Goal: Complete application form: Complete application form

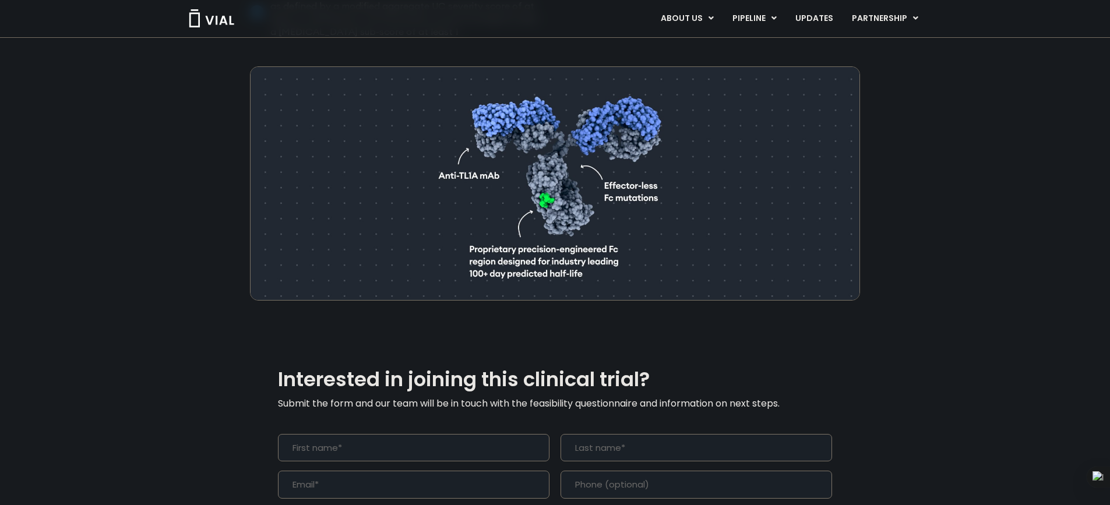
scroll to position [1049, 0]
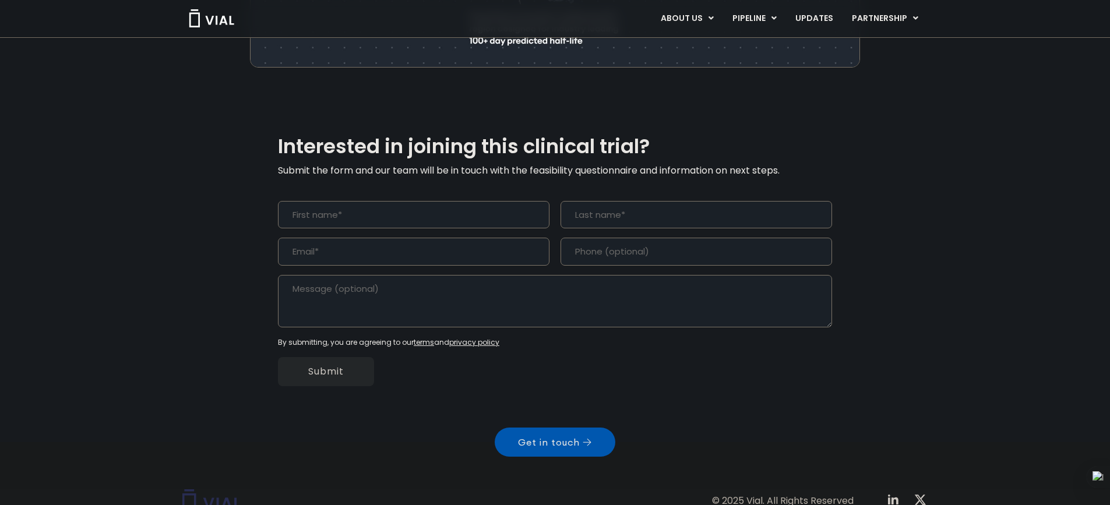
click at [346, 201] on input "First" at bounding box center [414, 215] width 272 height 28
type input "b"
type input "BISMARK"
click at [581, 201] on input "Last" at bounding box center [697, 215] width 272 height 28
type input "OWUSU"
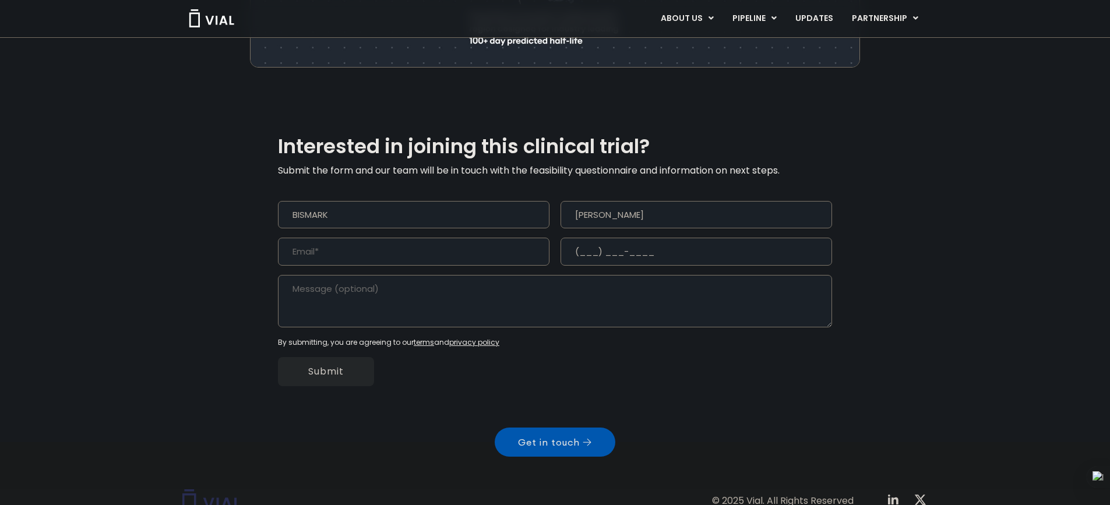
click at [575, 238] on input "(___) ___-____" at bounding box center [697, 252] width 272 height 28
type input "(054) 454-5565"
type input "kwajun340@gmail.com"
click at [488, 283] on textarea "Message" at bounding box center [555, 301] width 554 height 52
click at [356, 357] on input "Submit" at bounding box center [326, 371] width 96 height 29
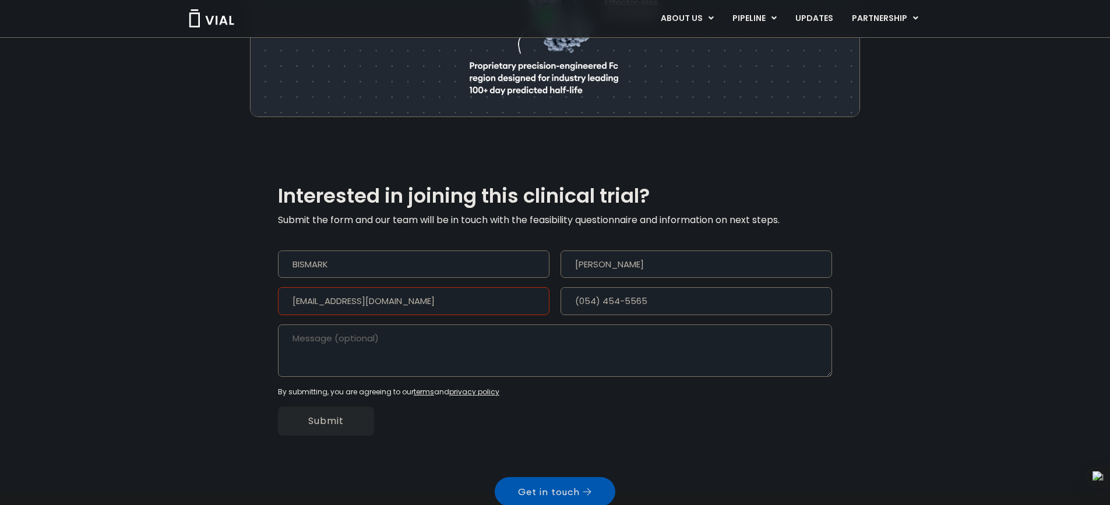
scroll to position [1096, 0]
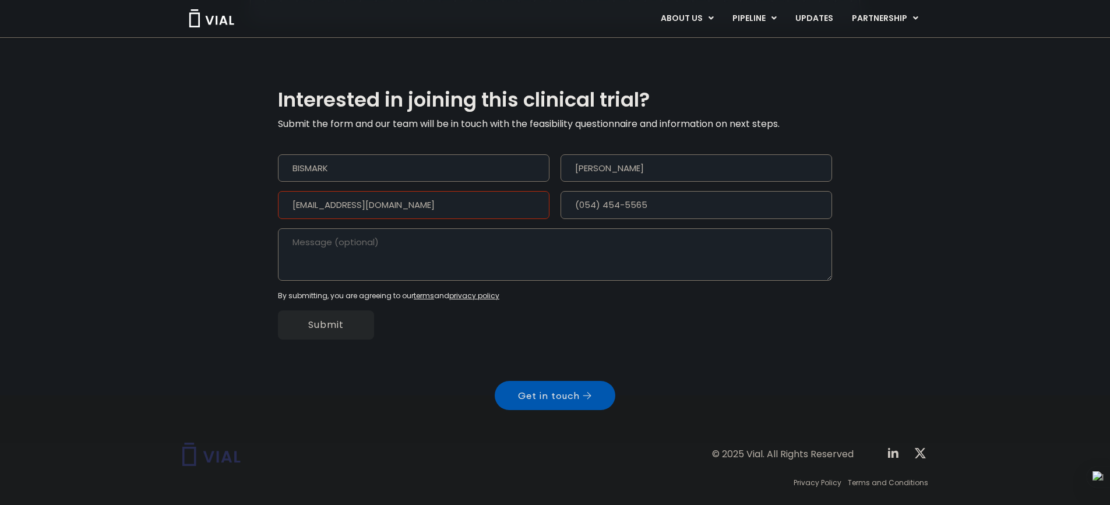
click at [407, 191] on input "kwajun340@gmail.com" at bounding box center [414, 205] width 272 height 28
click at [649, 307] on div "Submit" at bounding box center [555, 325] width 554 height 48
click at [326, 311] on input "Submit" at bounding box center [326, 325] width 96 height 29
click at [413, 191] on input "kwajun340@gmail.com" at bounding box center [414, 205] width 272 height 28
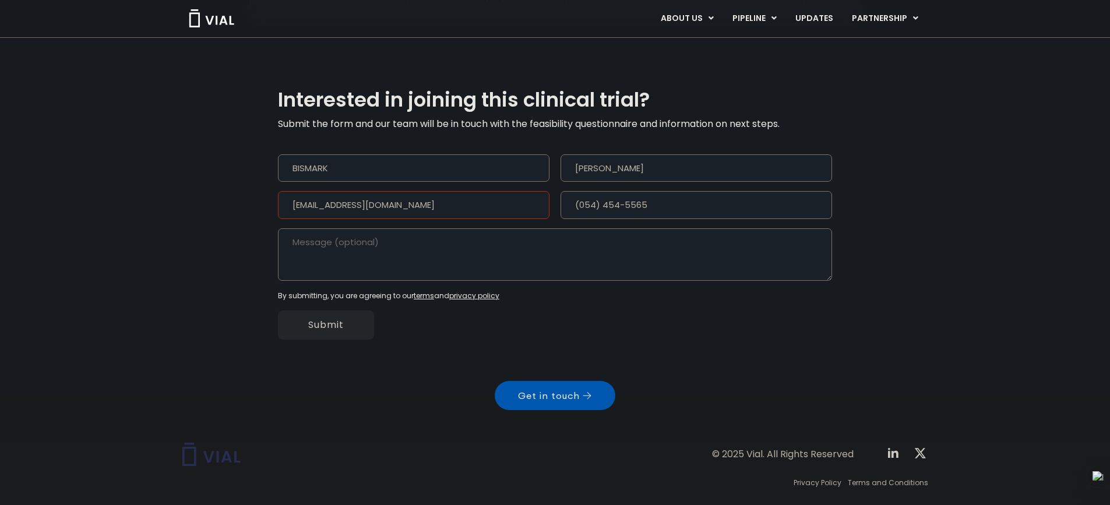
click at [432, 191] on input "kwajun340@gmail.com" at bounding box center [414, 205] width 272 height 28
click at [347, 311] on input "Submit" at bounding box center [326, 325] width 96 height 29
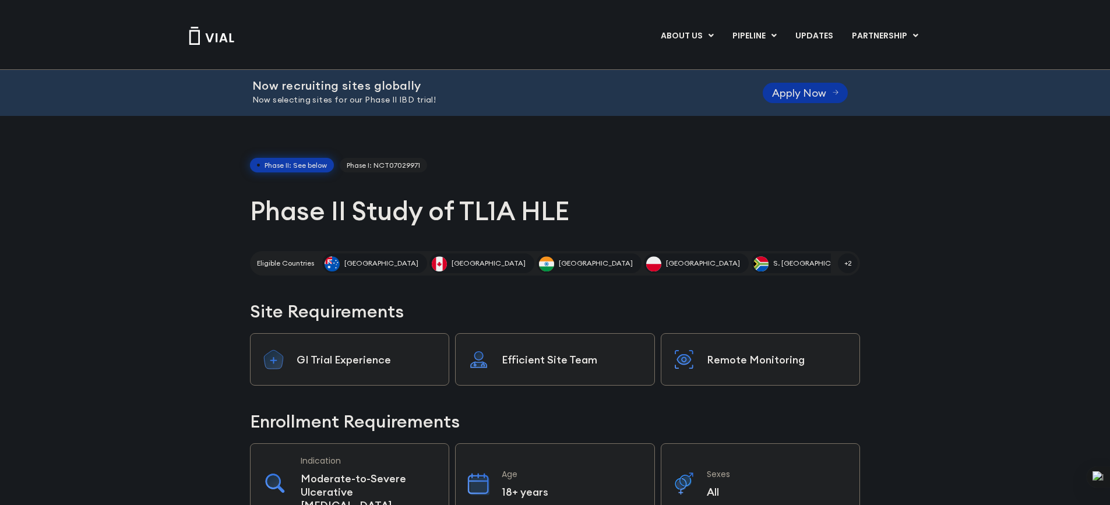
click at [804, 90] on span "Apply Now" at bounding box center [799, 93] width 54 height 9
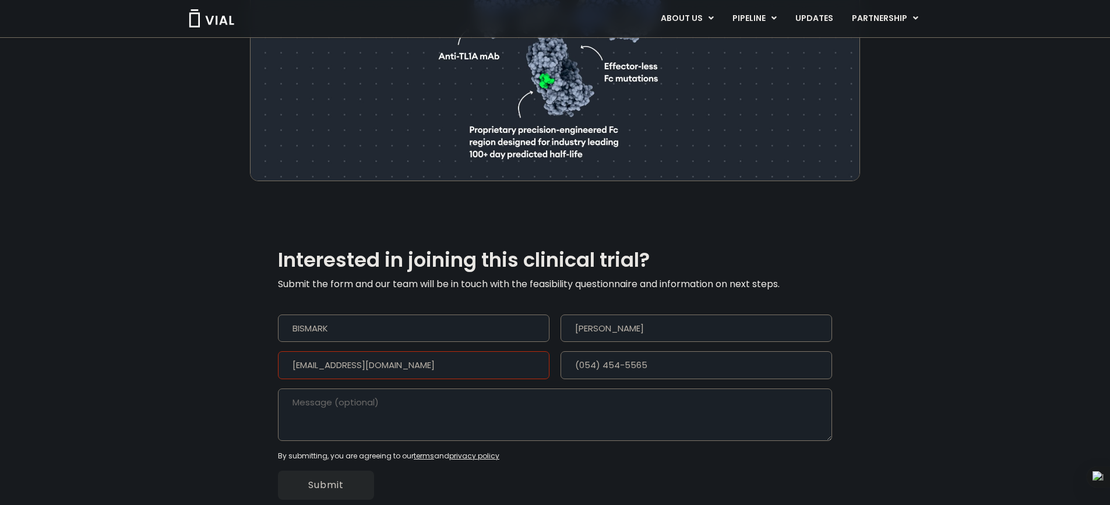
scroll to position [1049, 0]
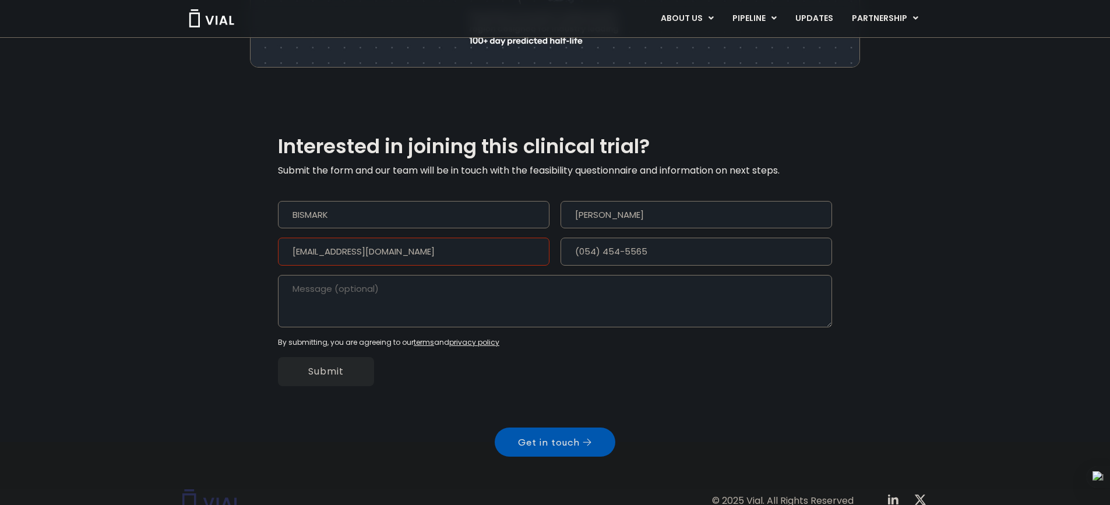
click at [417, 238] on input "kwajun340@gmail.com" at bounding box center [414, 252] width 272 height 28
click at [328, 357] on input "Submit" at bounding box center [326, 371] width 96 height 29
click at [590, 439] on icon at bounding box center [587, 443] width 9 height 8
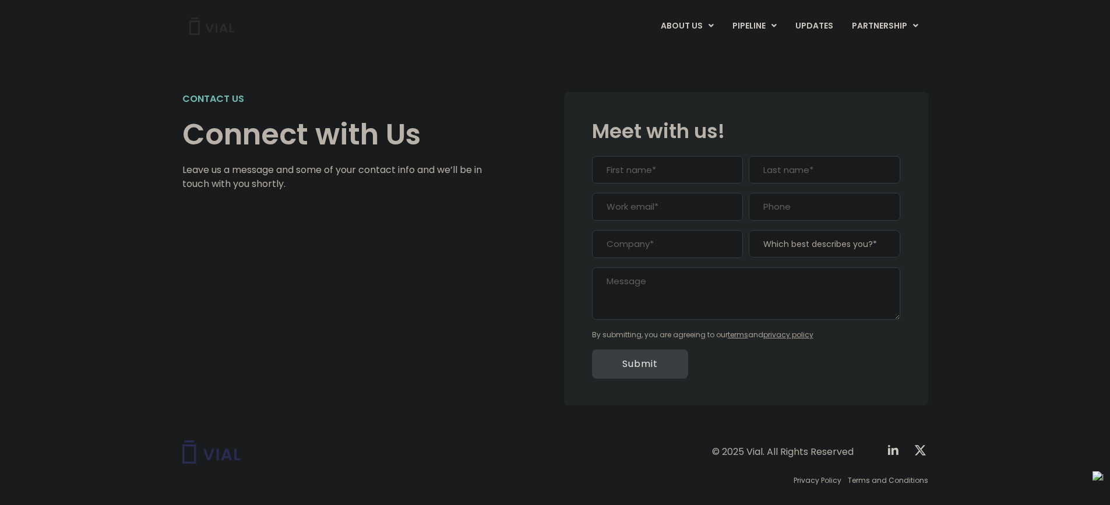
click at [615, 171] on input "First" at bounding box center [667, 170] width 151 height 28
type input "bismark"
type input "owusu"
type input "kwajun340@gmail.com"
type input "0544545565"
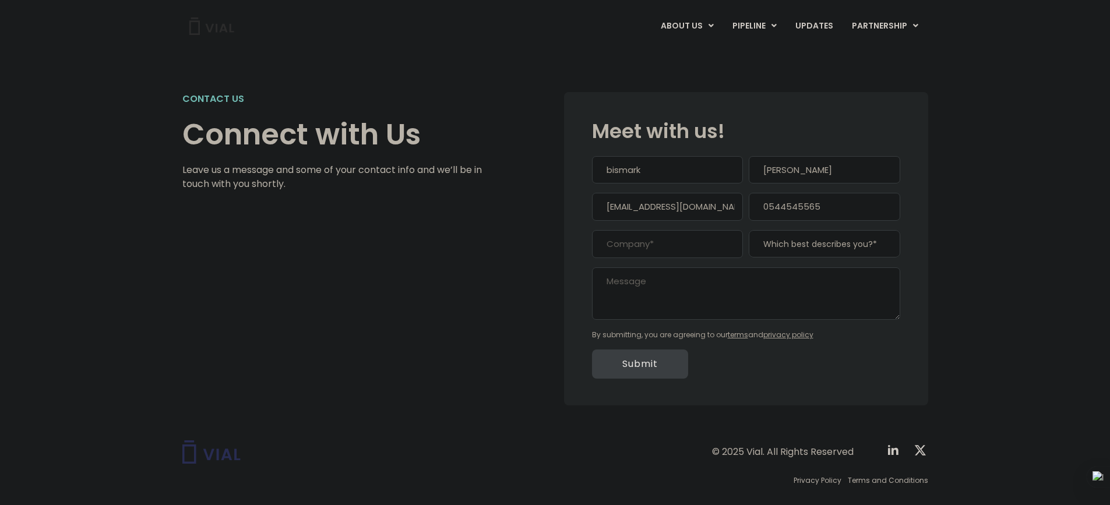
type input "bismark owusu 77 ventures"
type input "(054) 454-5565"
click at [642, 171] on input "bismark" at bounding box center [667, 170] width 151 height 28
type input "b"
click at [727, 244] on input "bismark owusu 77 ventures" at bounding box center [667, 244] width 151 height 28
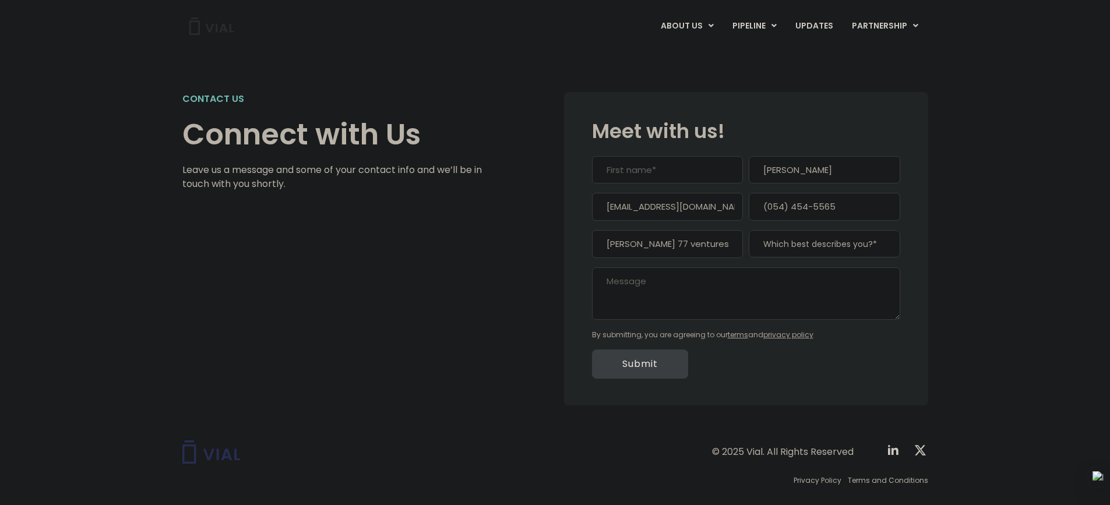
drag, startPoint x: 727, startPoint y: 244, endPoint x: 595, endPoint y: 242, distance: 131.7
click at [595, 242] on input "bismark owusu 77 ventures" at bounding box center [667, 244] width 151 height 28
drag, startPoint x: 821, startPoint y: 167, endPoint x: 759, endPoint y: 168, distance: 62.4
click at [759, 168] on input "owusu" at bounding box center [824, 170] width 151 height 28
drag, startPoint x: 717, startPoint y: 207, endPoint x: 594, endPoint y: 201, distance: 122.5
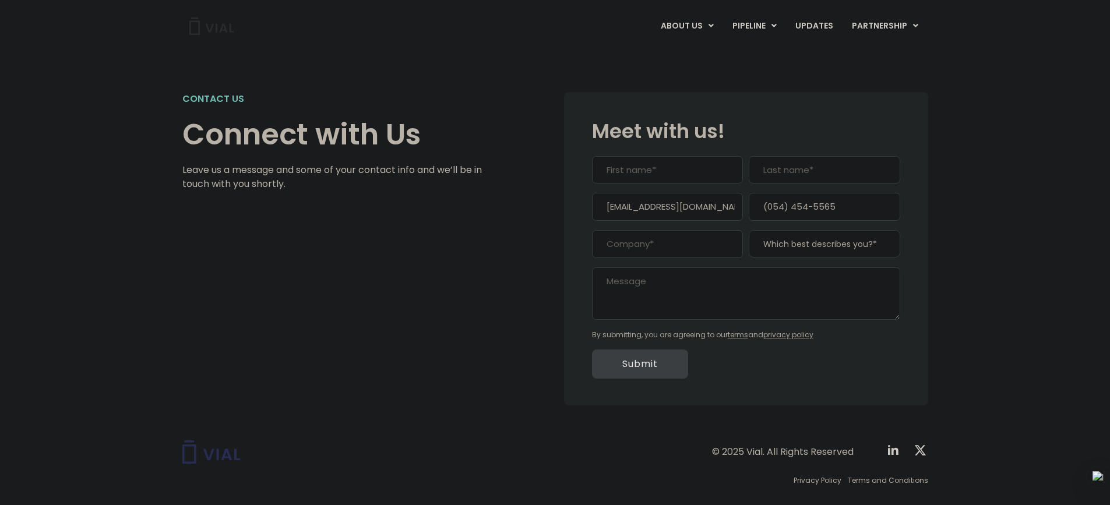
click at [596, 201] on input "kwajun340@gmail.com" at bounding box center [667, 207] width 151 height 28
click at [652, 172] on input "First" at bounding box center [667, 170] width 151 height 28
type input "bismark"
type input "owusu"
type input "kwajun340@gmail.com"
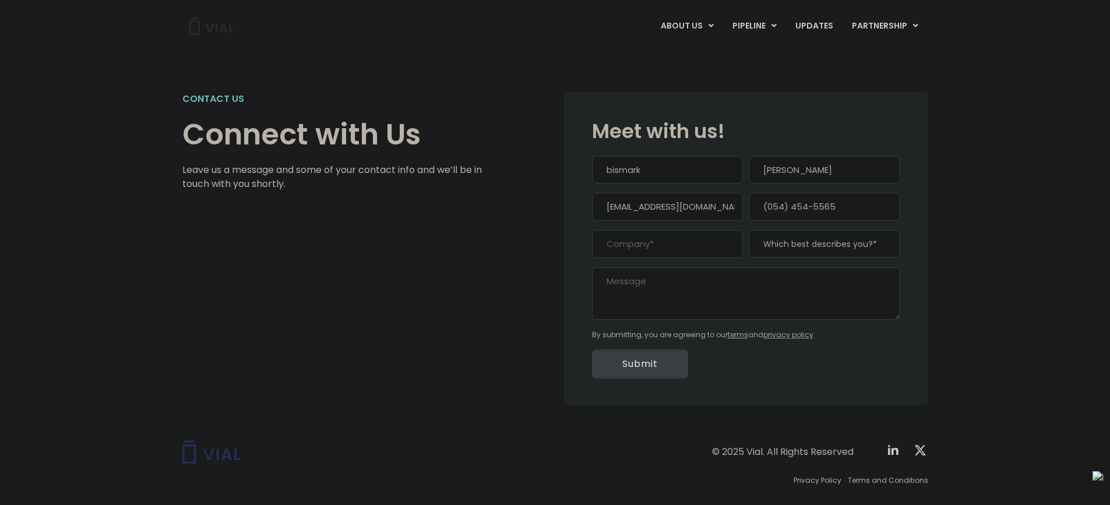
type input "0544545565"
type input "bismark owusu 77 ventures"
type input "(054) 454-5565"
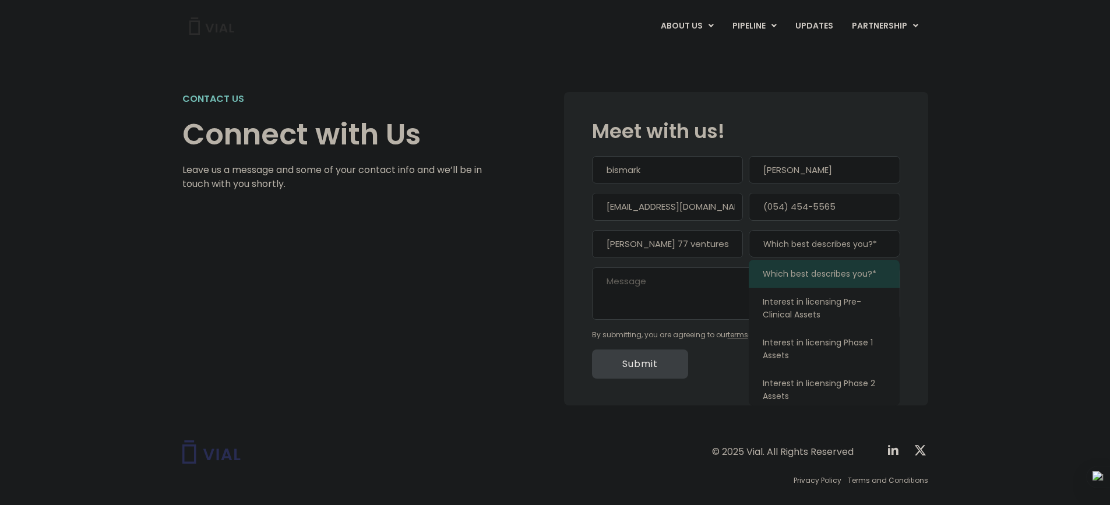
click at [886, 240] on b at bounding box center [886, 244] width 14 height 14
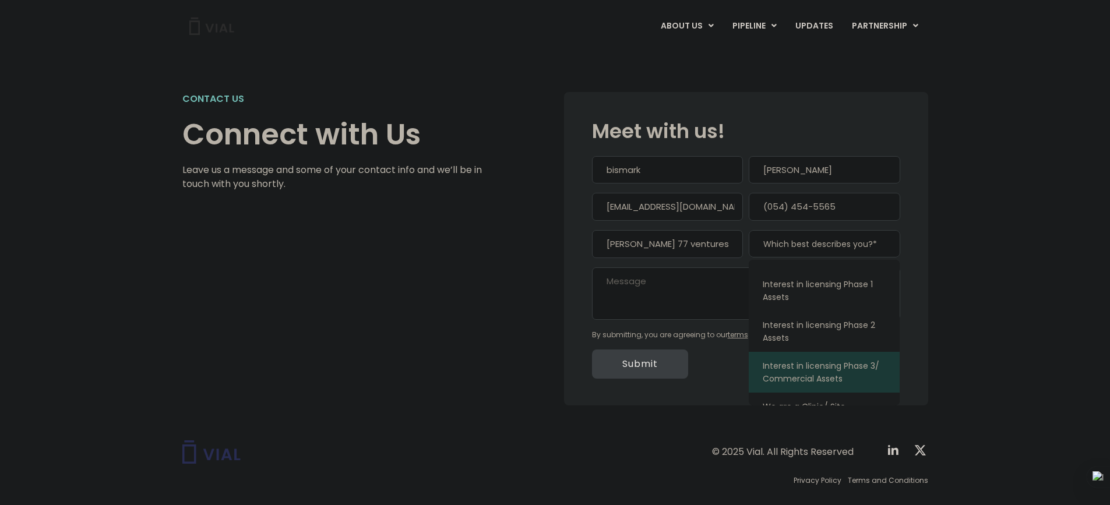
scroll to position [73, 0]
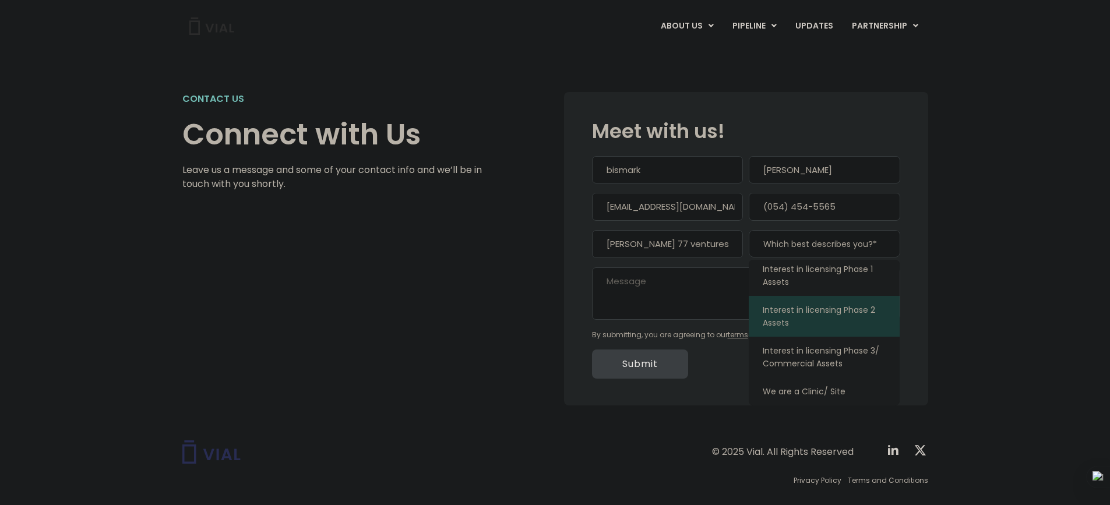
select select "Interest in licensing Phase 2 Assets"
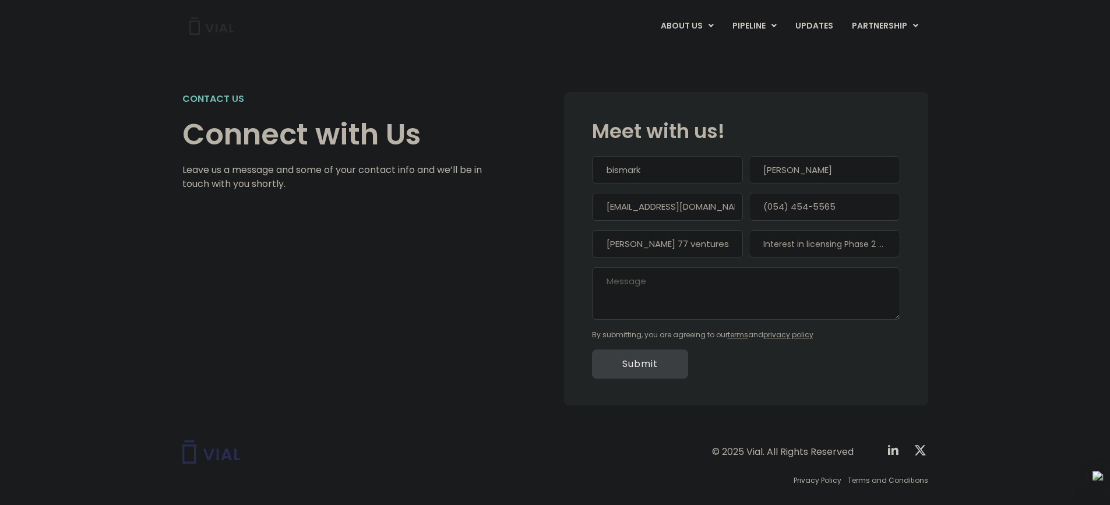
click at [631, 360] on input "Submit" at bounding box center [640, 364] width 96 height 29
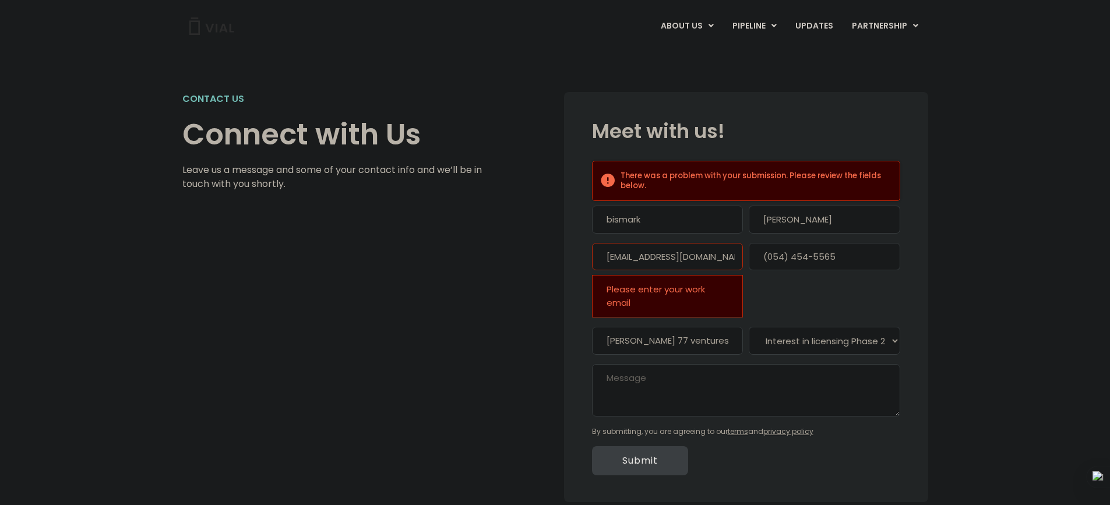
scroll to position [0, 0]
click at [654, 302] on div "Please enter your work email" at bounding box center [667, 296] width 151 height 43
click at [714, 302] on div "Please enter your work email" at bounding box center [667, 296] width 151 height 43
click at [723, 291] on div "Please enter your work email" at bounding box center [667, 296] width 151 height 43
click at [726, 290] on div "Please enter your work email" at bounding box center [667, 296] width 151 height 43
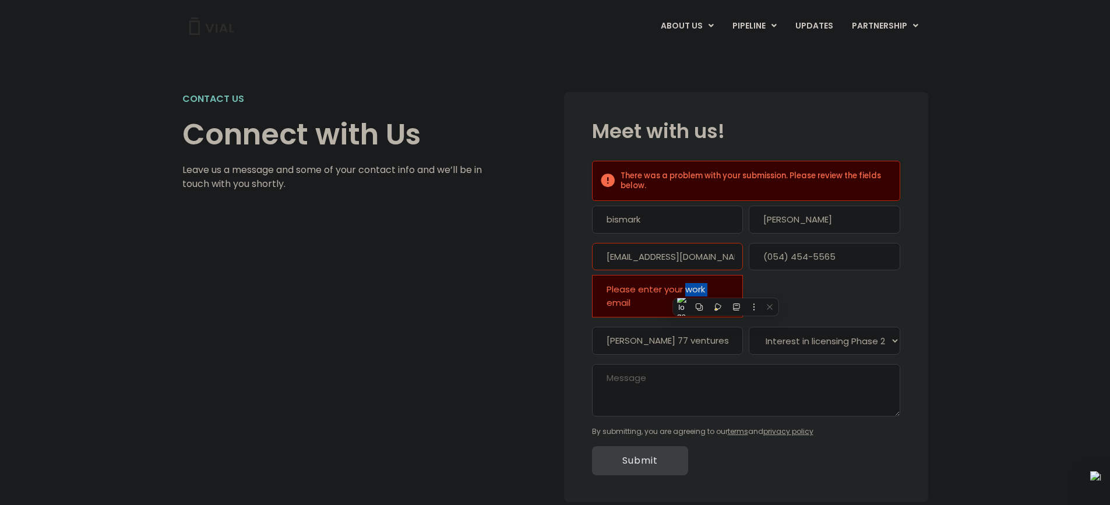
drag, startPoint x: 726, startPoint y: 290, endPoint x: 677, endPoint y: 274, distance: 51.2
click at [722, 290] on div "Please enter your work email" at bounding box center [667, 296] width 151 height 43
click at [730, 285] on div "Please enter your work email" at bounding box center [667, 296] width 151 height 43
click at [667, 386] on textarea "Message" at bounding box center [746, 390] width 308 height 52
click at [607, 304] on div "Please enter your work email" at bounding box center [667, 296] width 151 height 43
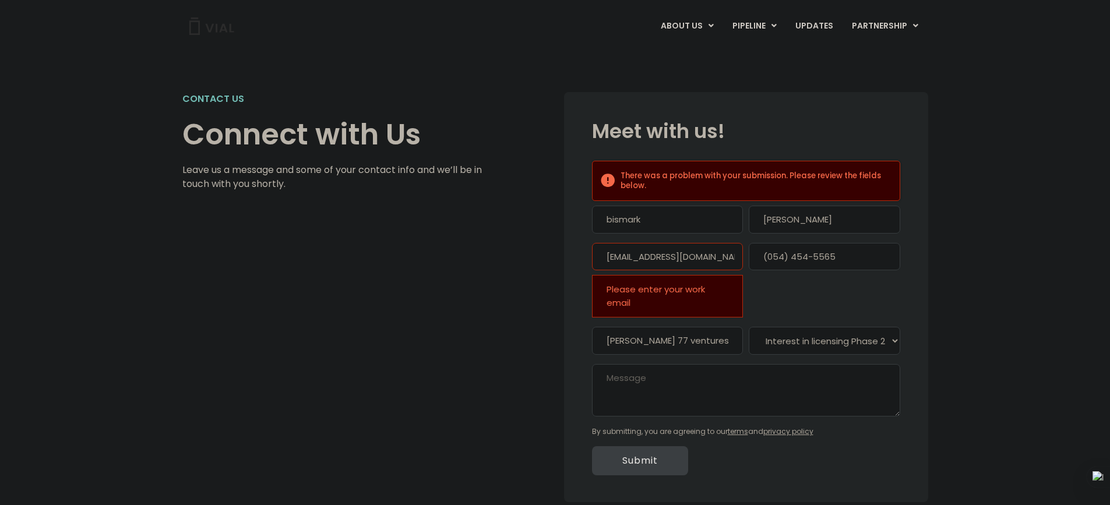
click at [607, 303] on div "Please enter your work email" at bounding box center [667, 296] width 151 height 43
click at [609, 297] on div "Please enter your work email" at bounding box center [667, 296] width 151 height 43
click at [714, 294] on div "Please enter your work email" at bounding box center [667, 296] width 151 height 43
click at [894, 339] on select "Which best describes you?* Interest in licensing Pre-Clinical Assets Interest i…" at bounding box center [824, 341] width 151 height 28
click at [893, 337] on select "Which best describes you?* Interest in licensing Pre-Clinical Assets Interest i…" at bounding box center [824, 341] width 151 height 28
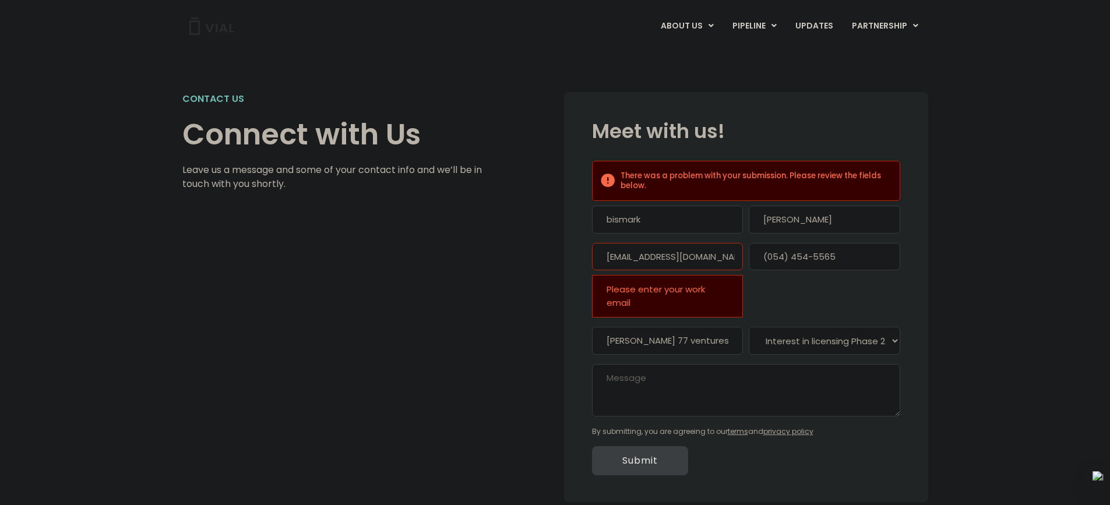
click at [685, 403] on textarea "Message" at bounding box center [746, 390] width 308 height 52
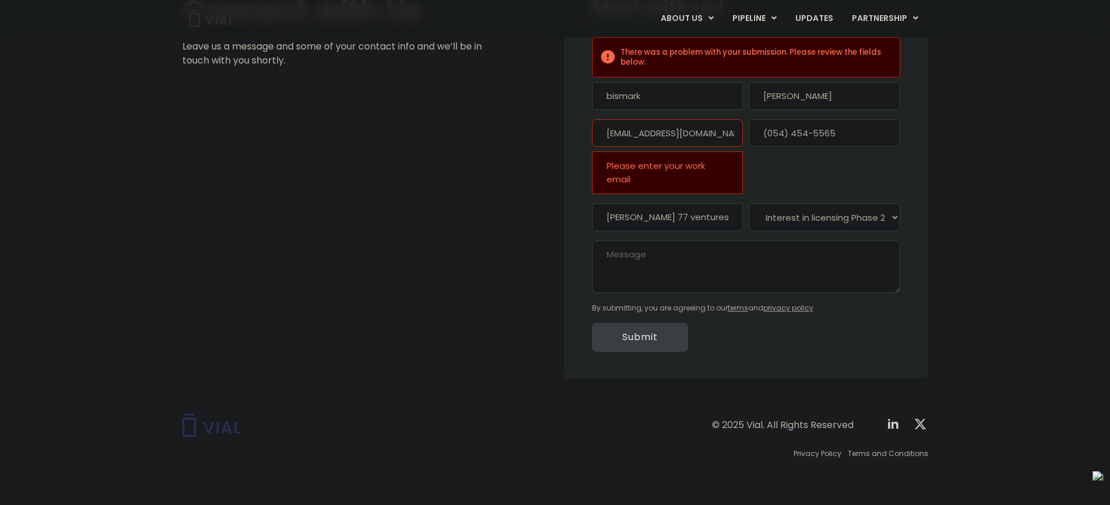
scroll to position [124, 0]
click at [0, 0] on sider-quick-compose-btn at bounding box center [0, 0] width 0 height 0
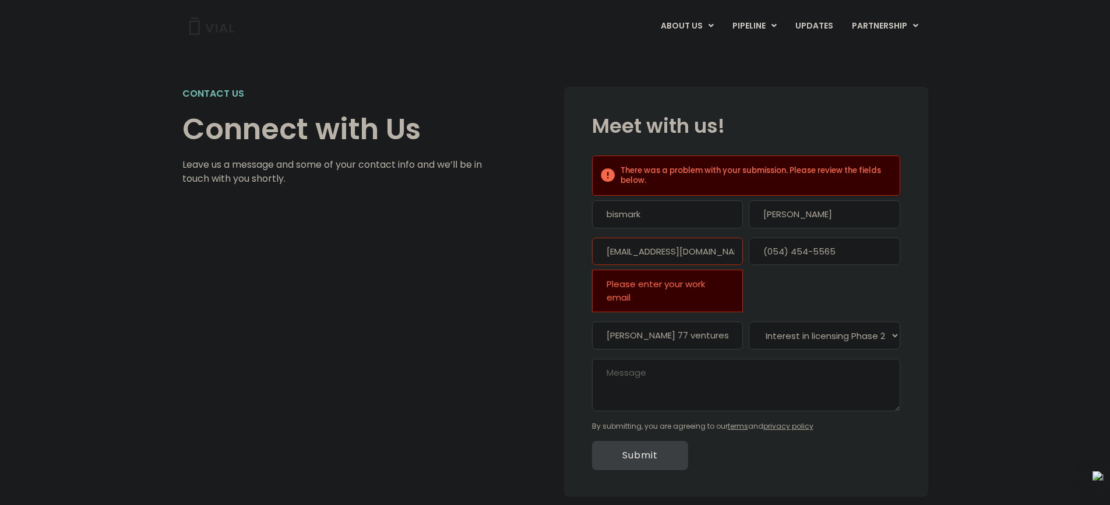
scroll to position [0, 0]
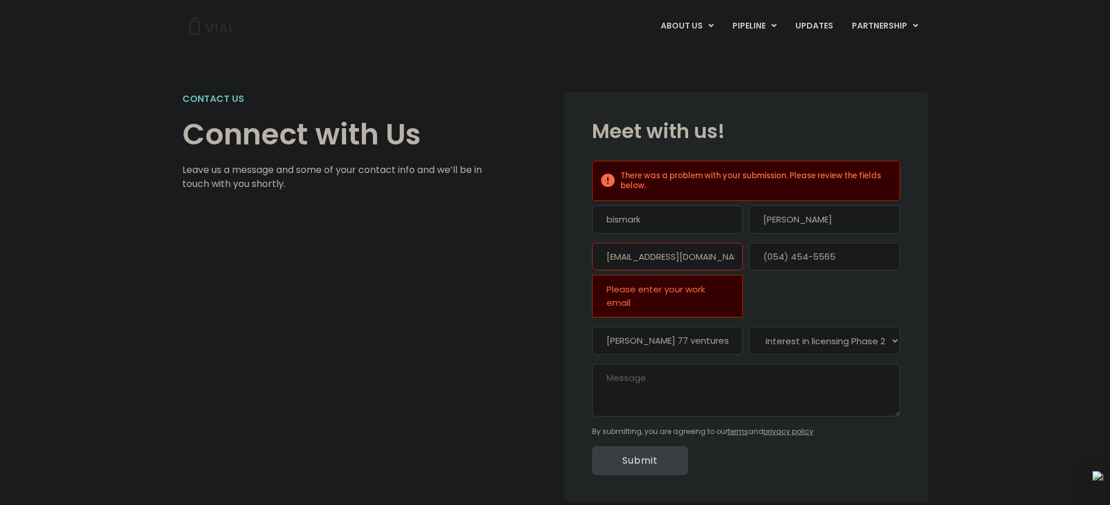
click at [488, 263] on div "Contact us Connect with Us Leave us a message and some of your contact info and…" at bounding box center [555, 297] width 746 height 411
click at [487, 263] on div "Contact us Connect with Us Leave us a message and some of your contact info and…" at bounding box center [555, 297] width 746 height 411
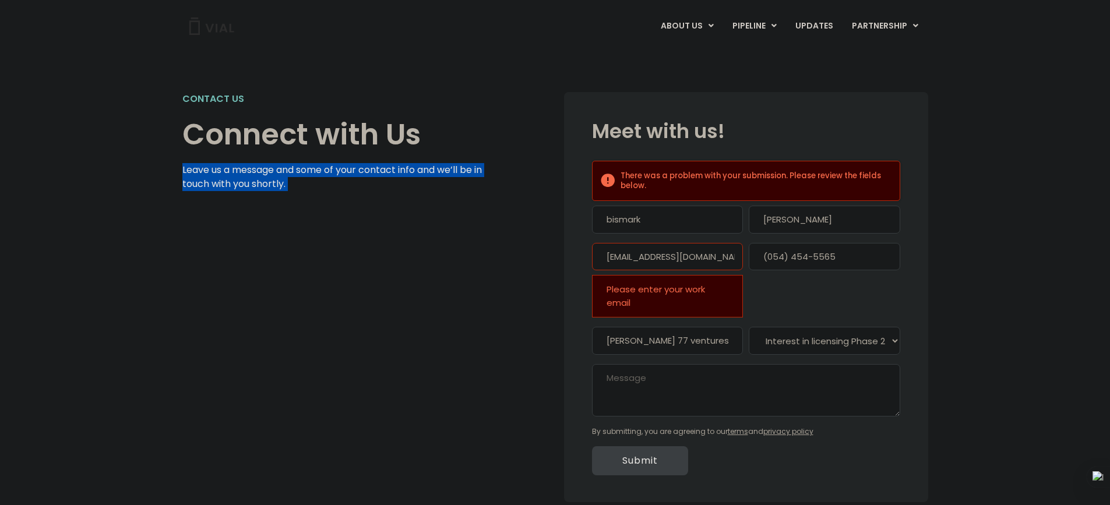
click at [487, 263] on div "Contact us Connect with Us Leave us a message and some of your contact info and…" at bounding box center [555, 297] width 746 height 411
click at [389, 256] on div "Contact us Connect with Us Leave us a message and some of your contact info and…" at bounding box center [332, 297] width 300 height 411
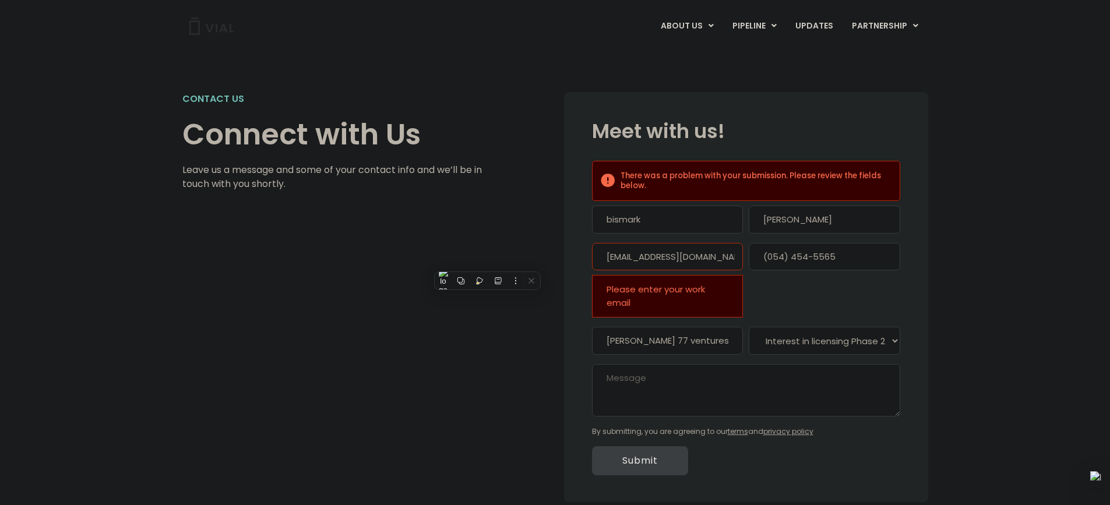
click at [389, 256] on div "Contact us Connect with Us Leave us a message and some of your contact info and…" at bounding box center [332, 297] width 300 height 411
click at [915, 26] on icon at bounding box center [915, 26] width 5 height 8
click at [714, 23] on icon at bounding box center [711, 26] width 5 height 8
click at [695, 25] on link "ABOUT US" at bounding box center [687, 26] width 71 height 20
click at [689, 25] on link "ABOUT US" at bounding box center [687, 26] width 71 height 20
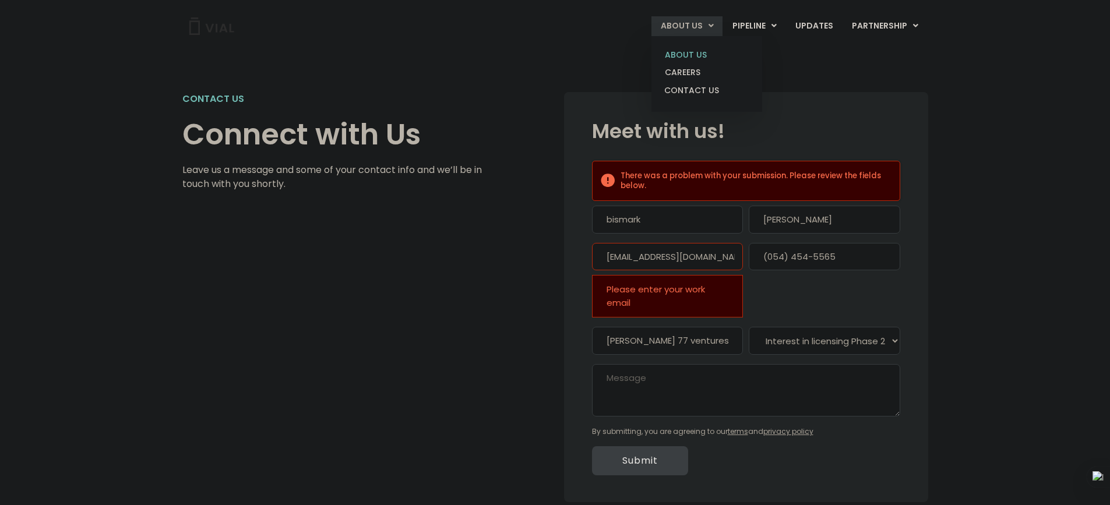
click at [688, 55] on link "ABOUT US" at bounding box center [707, 55] width 102 height 18
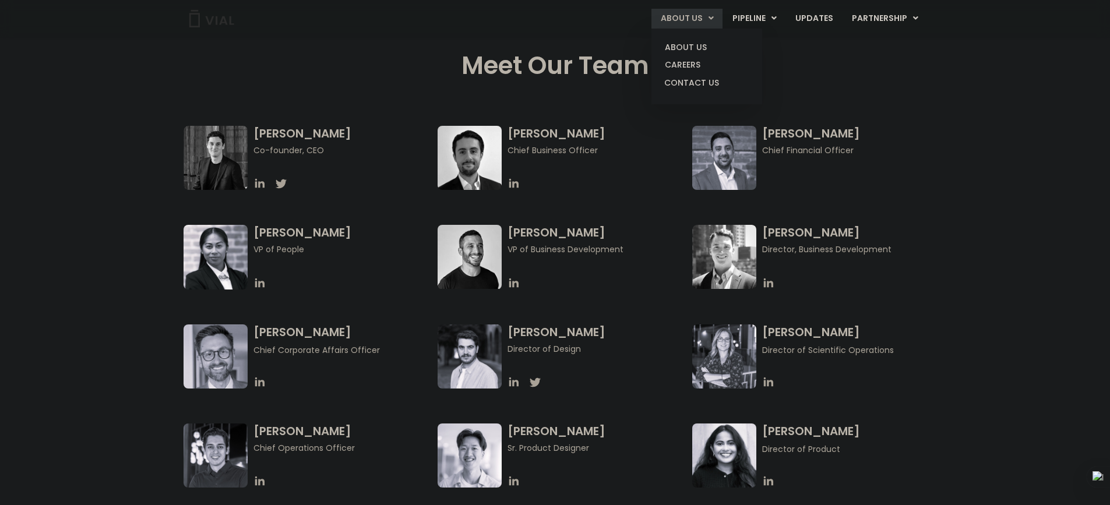
scroll to position [466, 0]
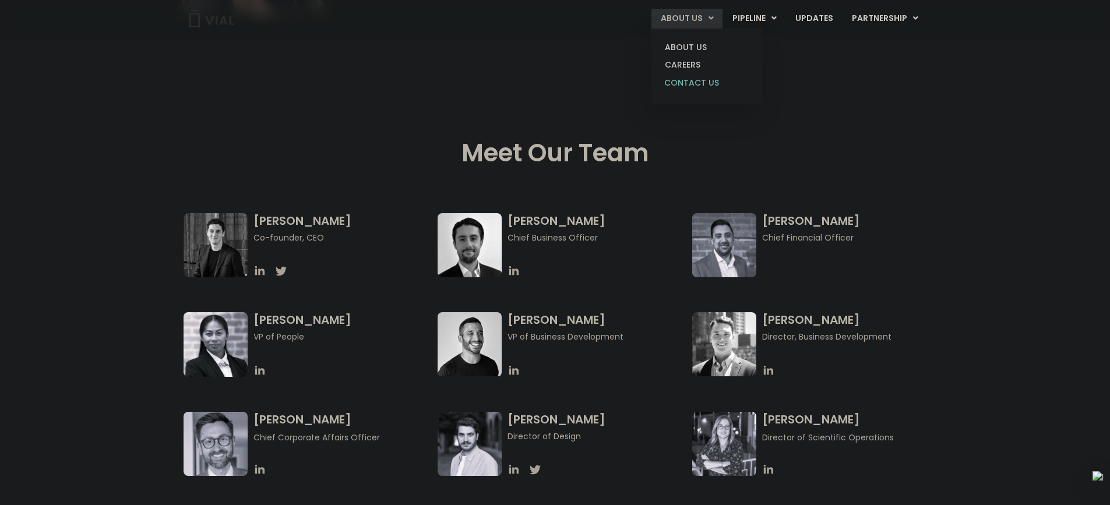
click at [703, 82] on link "CONTACT US" at bounding box center [707, 83] width 102 height 19
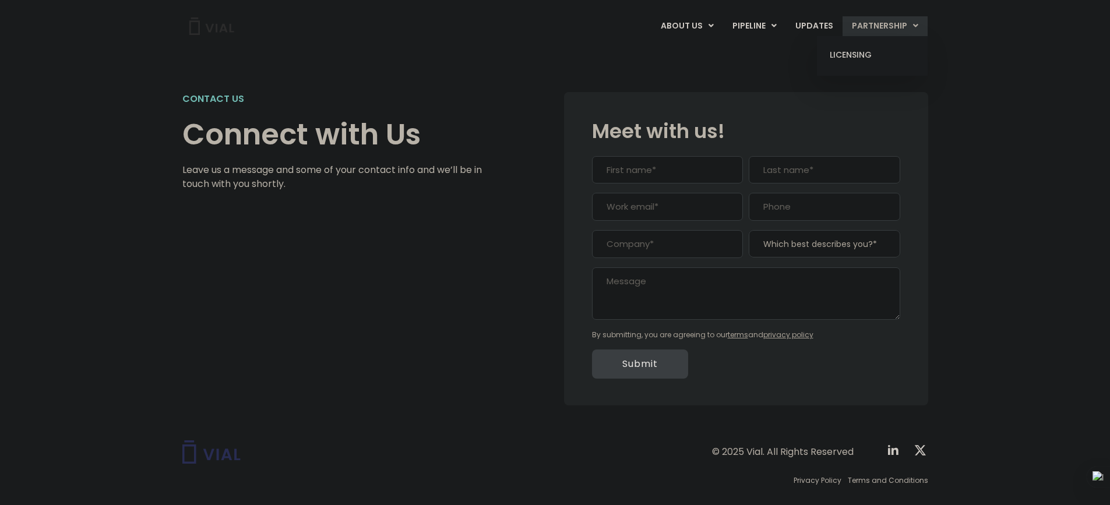
click at [916, 25] on icon at bounding box center [915, 26] width 5 height 8
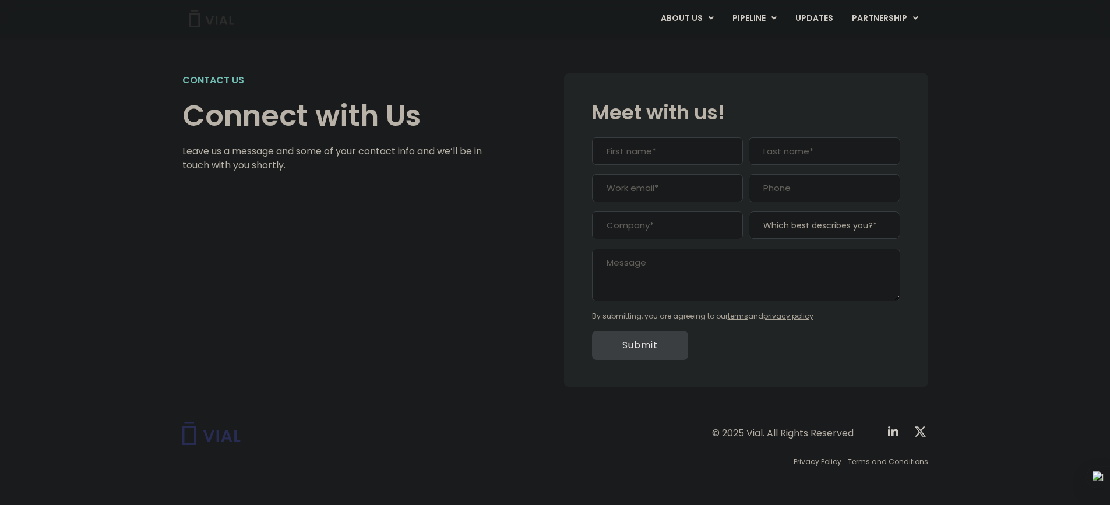
scroll to position [27, 0]
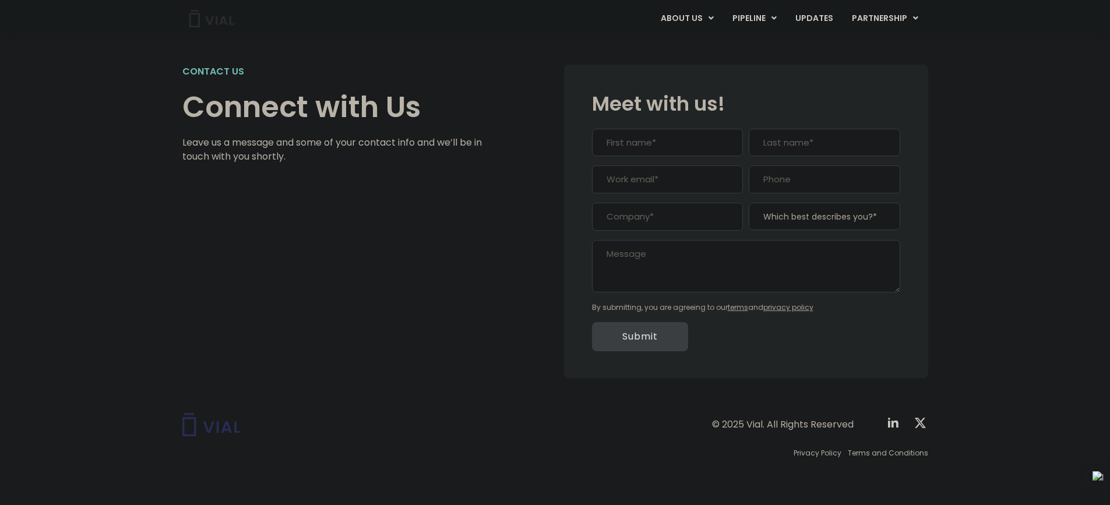
click at [195, 426] on img at bounding box center [211, 424] width 58 height 23
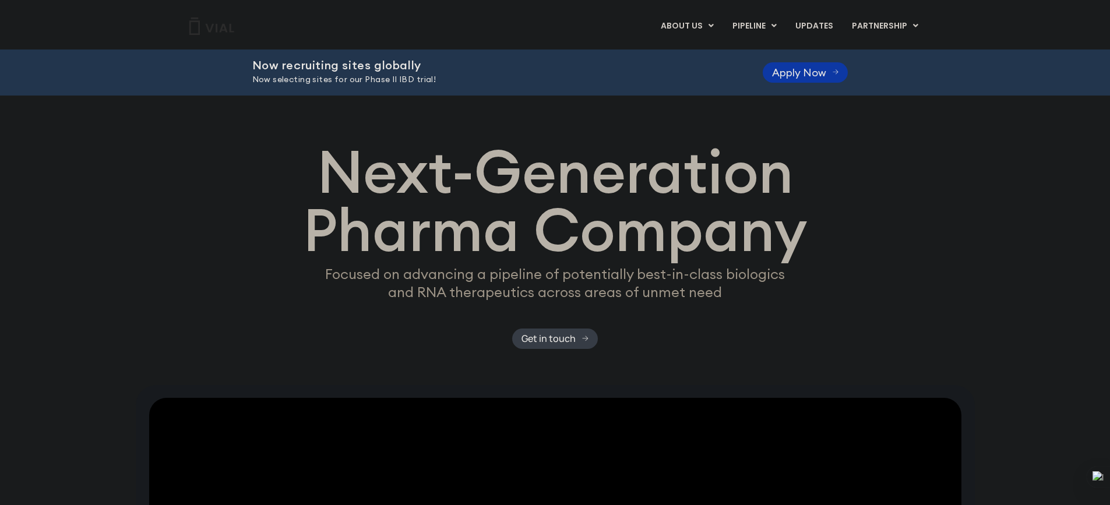
click at [793, 62] on link "Apply Now" at bounding box center [806, 72] width 86 height 20
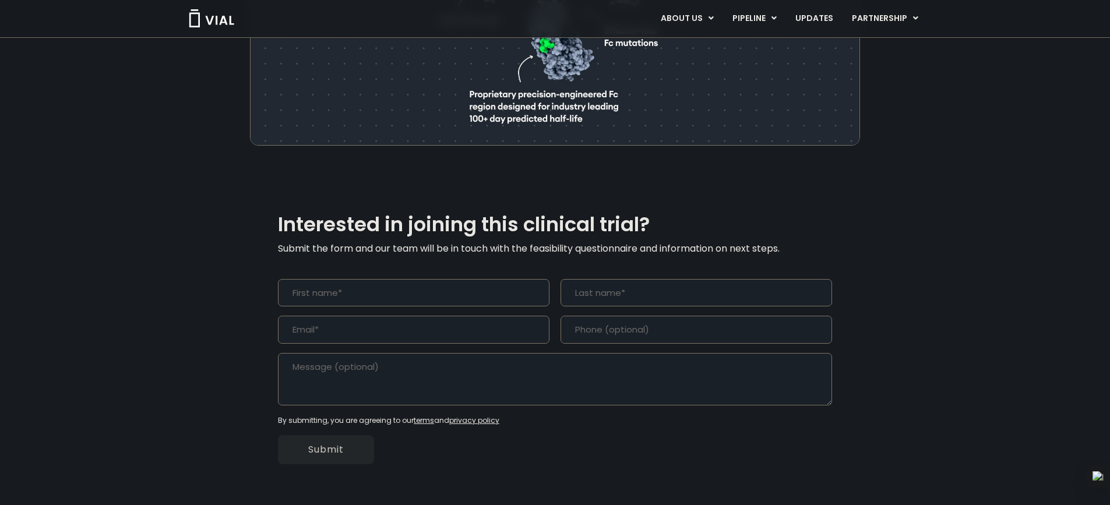
scroll to position [1037, 0]
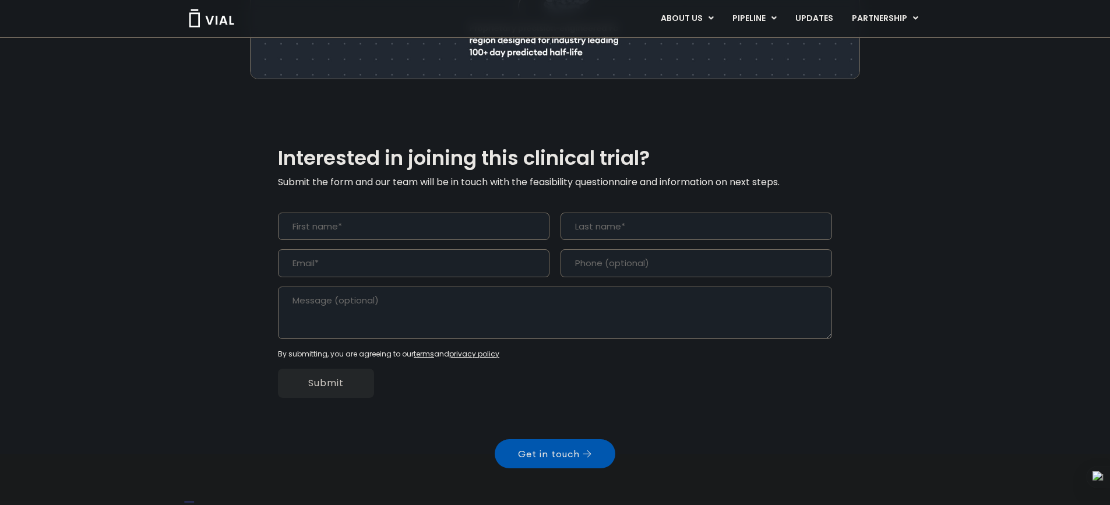
click at [364, 213] on input "First" at bounding box center [414, 227] width 272 height 28
type input "bismark"
type input "owusu77"
type input "77bismarkowusu@gmail.com"
click at [572, 249] on input "(___) ___-____" at bounding box center [697, 263] width 272 height 28
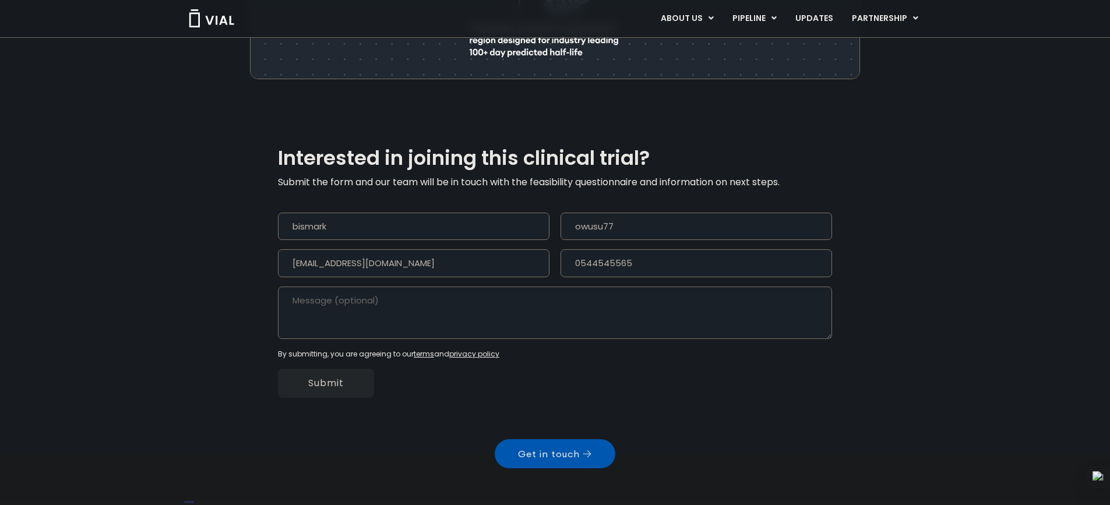
type input "(054) 454-5565"
click at [337, 369] on input "Submit" at bounding box center [326, 383] width 96 height 29
click at [446, 249] on input "77bismarkowusu@gmail.com" at bounding box center [414, 263] width 272 height 28
drag, startPoint x: 424, startPoint y: 237, endPoint x: 289, endPoint y: 226, distance: 135.7
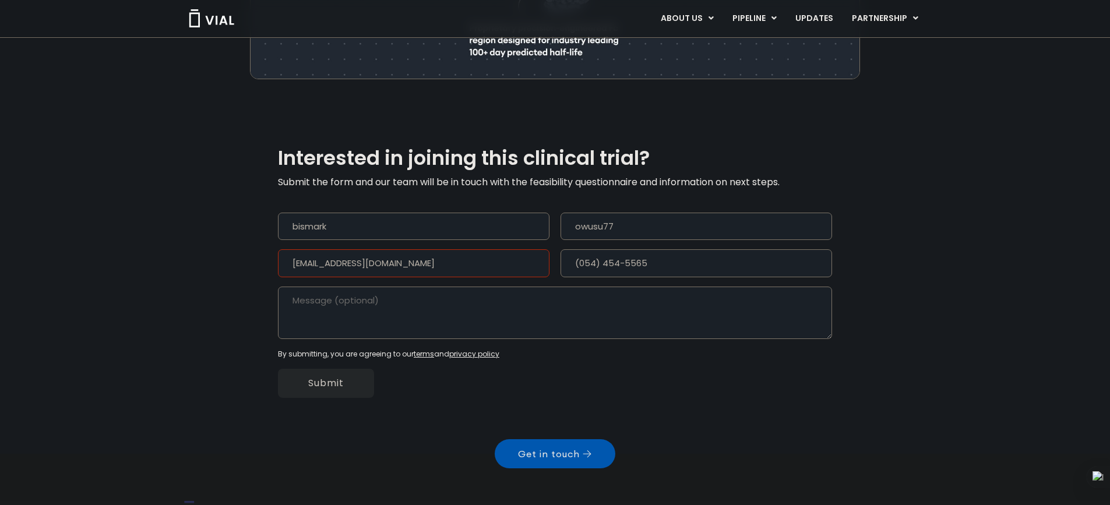
click at [289, 249] on input "77bismarkowusu@gmail.com" at bounding box center [414, 263] width 272 height 28
type input "K"
type input "kwajun340@gmail.com"
click at [333, 287] on textarea "Message" at bounding box center [555, 313] width 554 height 52
click at [495, 213] on input "bismark" at bounding box center [414, 227] width 272 height 28
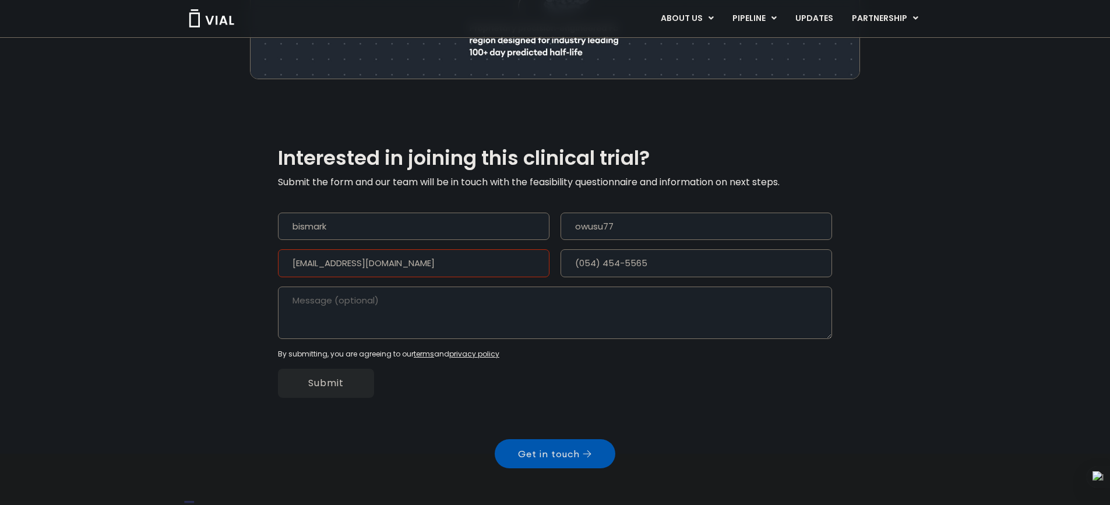
click at [297, 213] on input "bismark" at bounding box center [414, 227] width 272 height 28
click at [625, 213] on input "owusu77" at bounding box center [697, 227] width 272 height 28
click at [334, 369] on input "Submit" at bounding box center [326, 383] width 96 height 29
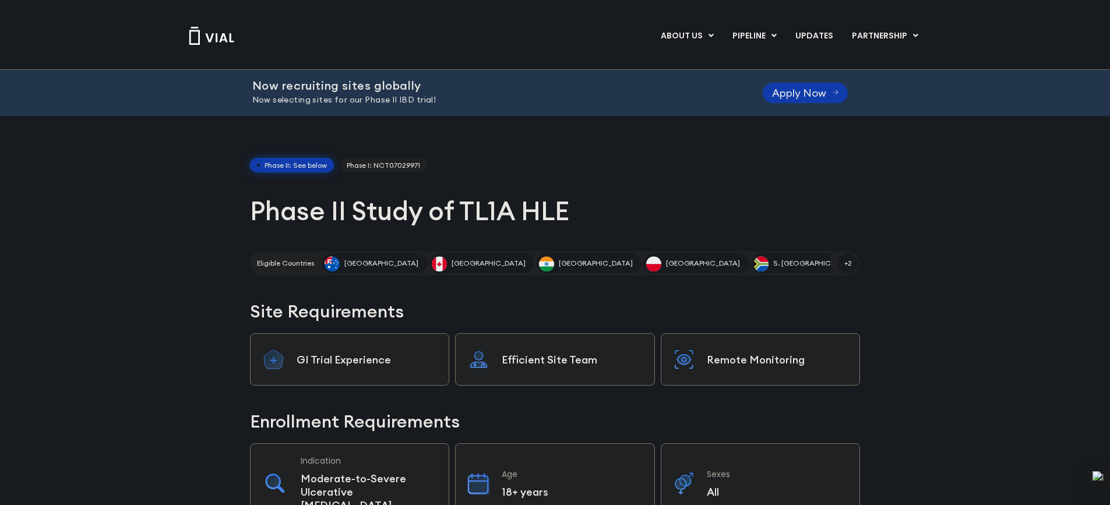
click at [452, 264] on span "Canada" at bounding box center [489, 263] width 74 height 10
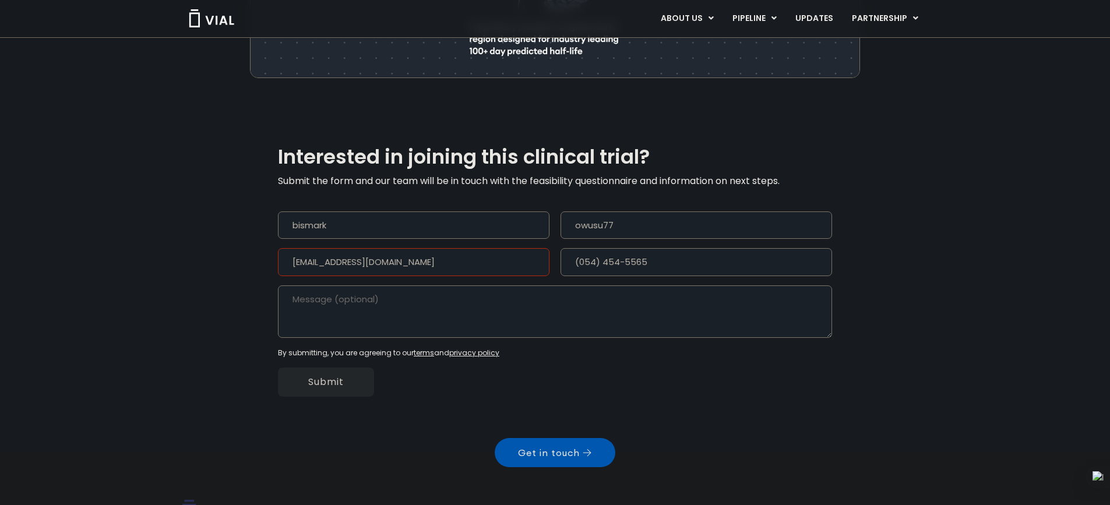
scroll to position [1096, 0]
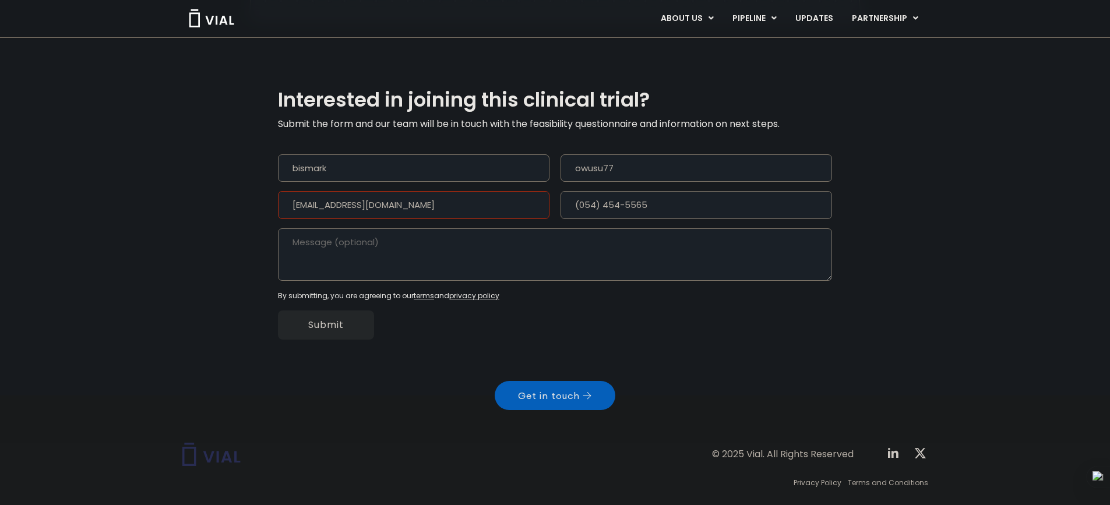
click at [529, 391] on span "Get in touch" at bounding box center [549, 395] width 62 height 9
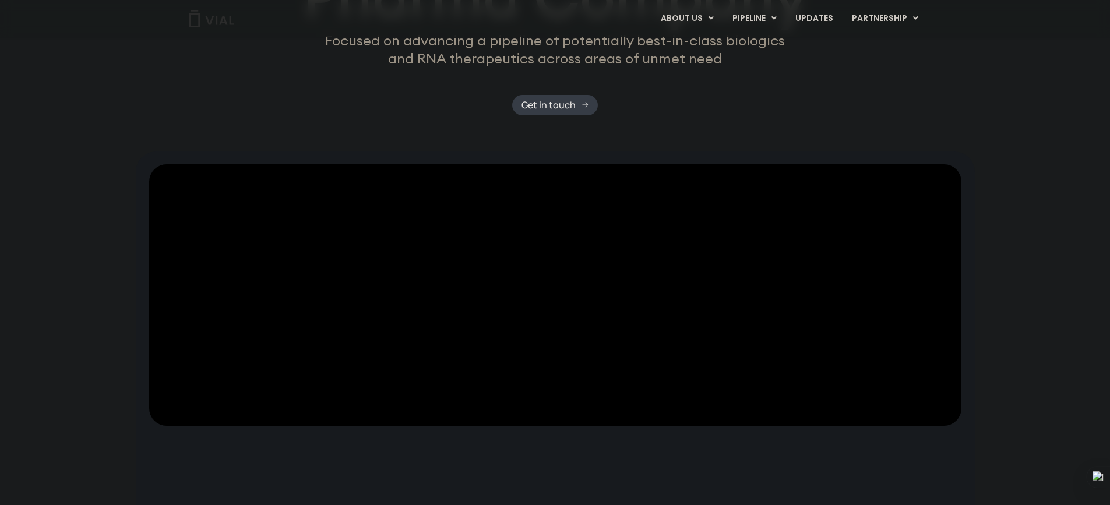
scroll to position [233, 0]
click at [548, 110] on span "Get in touch" at bounding box center [549, 105] width 54 height 9
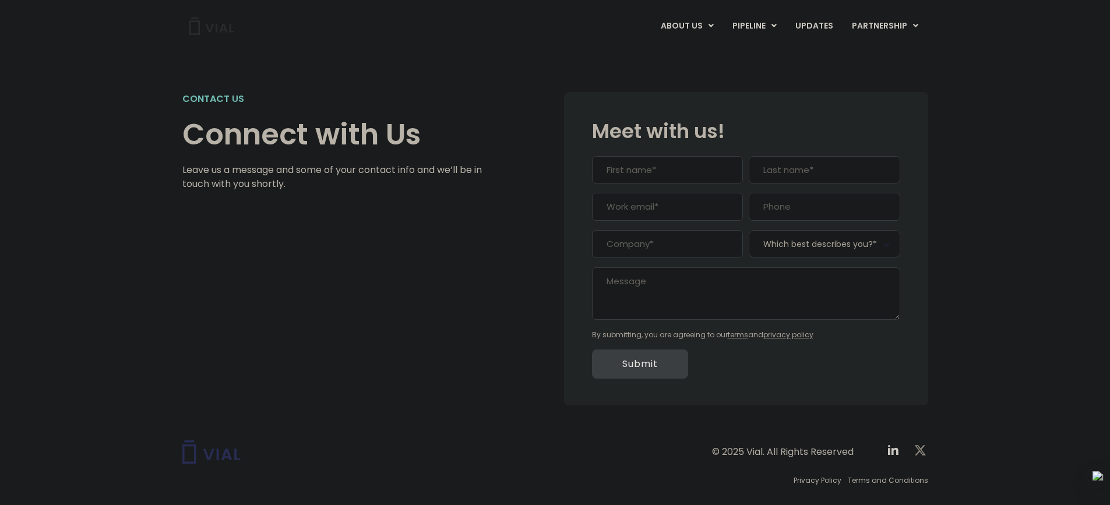
click at [916, 449] on icon at bounding box center [920, 451] width 14 height 14
